Goal: Find specific page/section: Find specific page/section

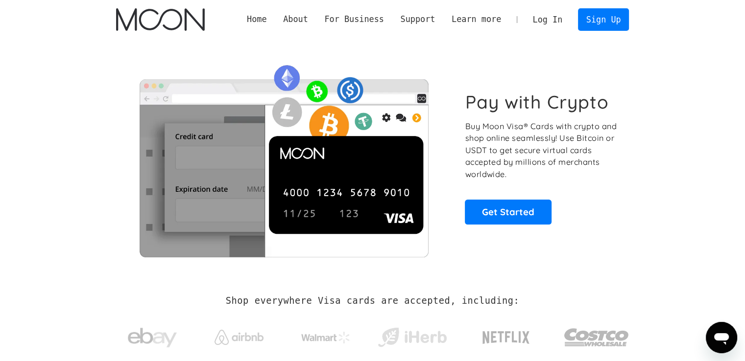
click at [536, 10] on link "Log In" at bounding box center [548, 20] width 46 height 22
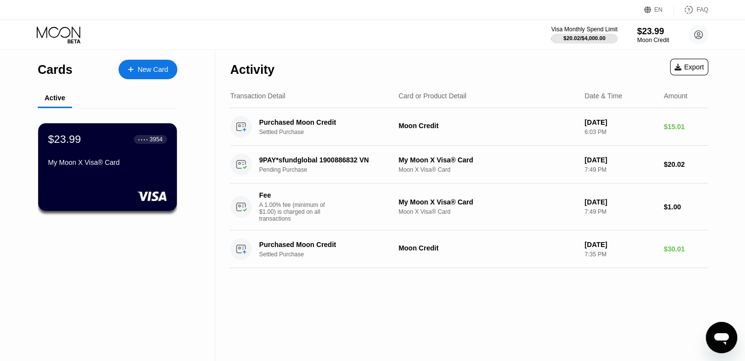
click at [133, 131] on div "$23.99 ● ● ● ● 3954 My Moon X Visa® Card" at bounding box center [107, 167] width 139 height 88
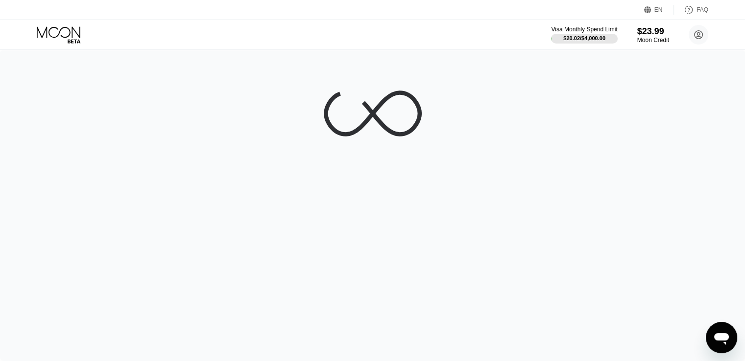
click at [133, 145] on div at bounding box center [372, 206] width 745 height 312
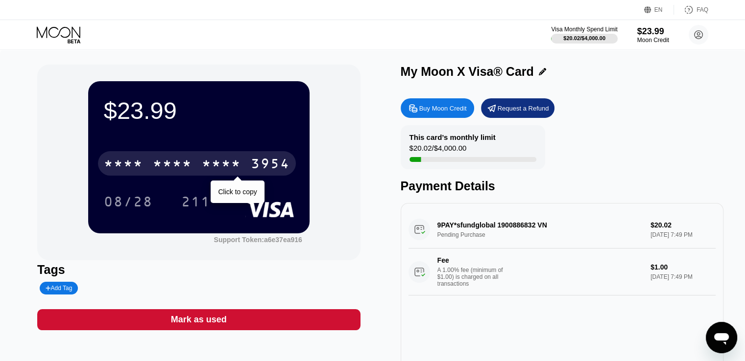
click at [168, 171] on div "* * * *" at bounding box center [172, 165] width 39 height 16
click at [168, 171] on div "6500" at bounding box center [172, 165] width 39 height 16
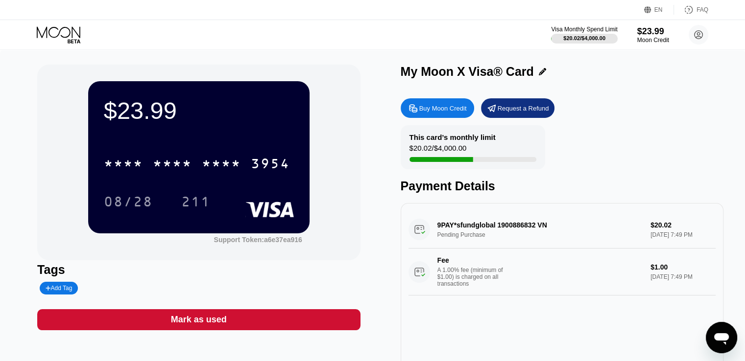
click at [92, 210] on div "$23.99 * * * * * * * * * * * * 3954 08/28 211" at bounding box center [198, 157] width 221 height 152
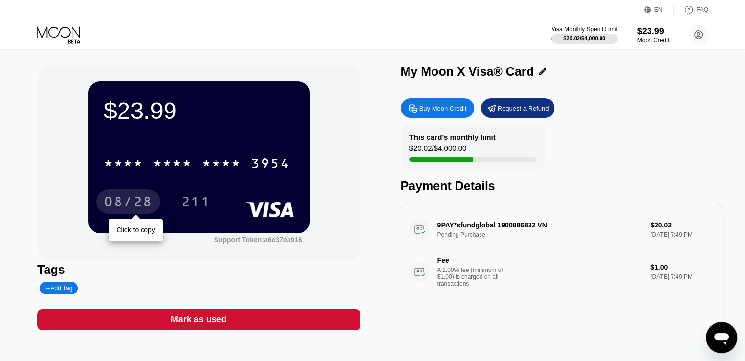
click at [124, 205] on div "08/28" at bounding box center [128, 203] width 49 height 16
